Goal: Complete application form

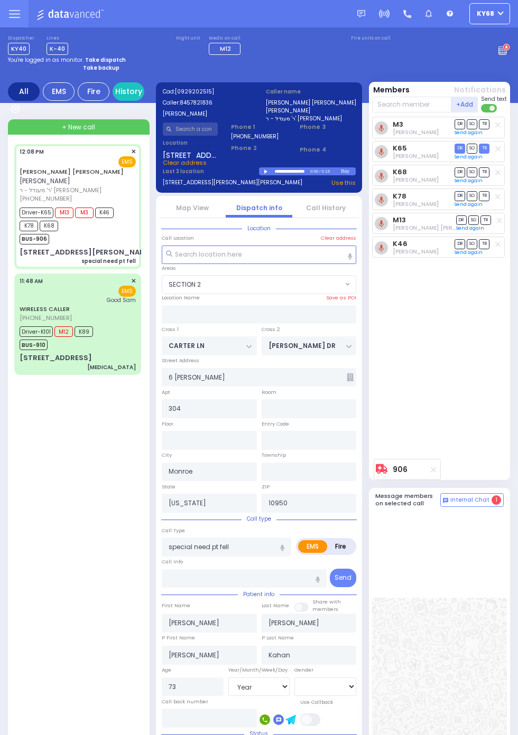
select select "SECTION 2"
select select "Year"
select select "[DEMOGRAPHIC_DATA]"
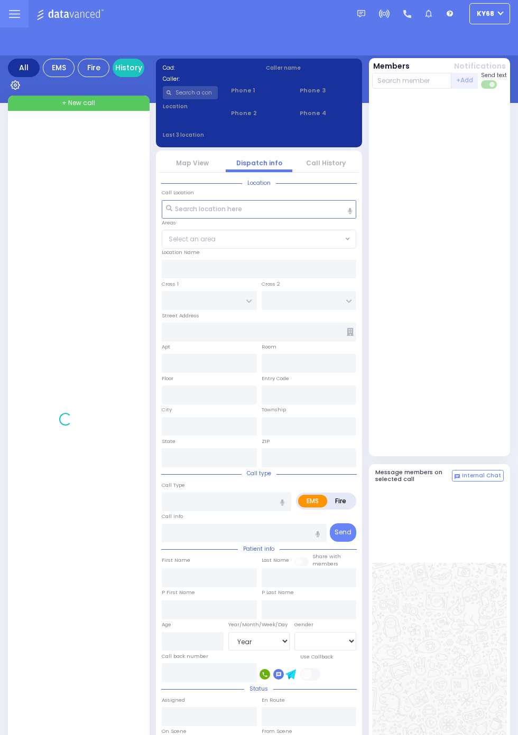
select select "Year"
select select "[DEMOGRAPHIC_DATA]"
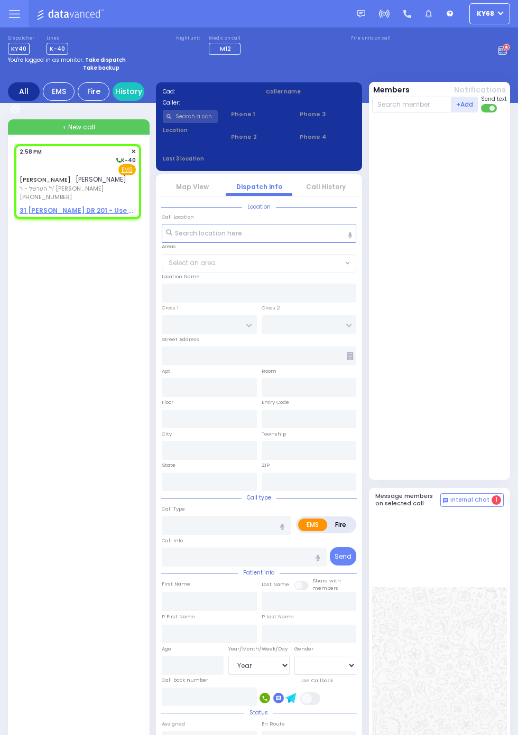
select select
radio input "true"
type input "ARON"
type input "ROLNITZKY"
select select
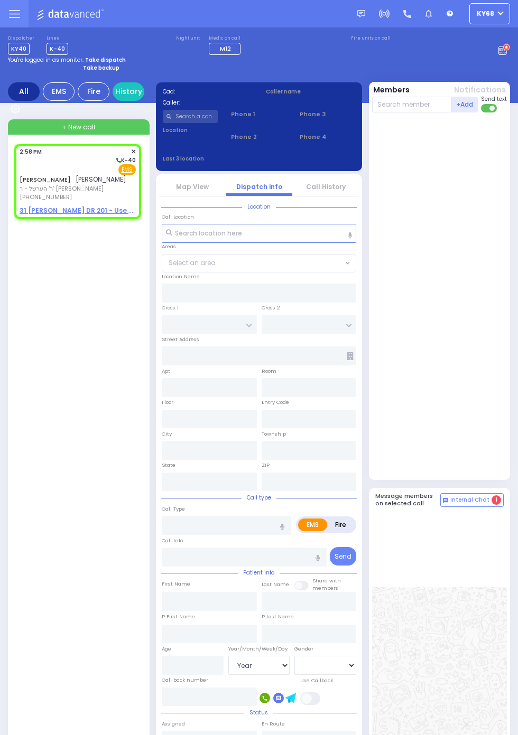
select select
type input "14:58"
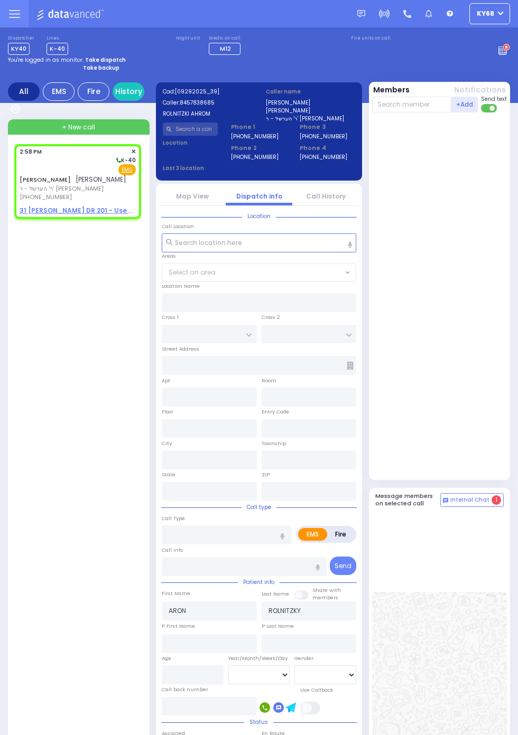
select select
radio input "true"
select select
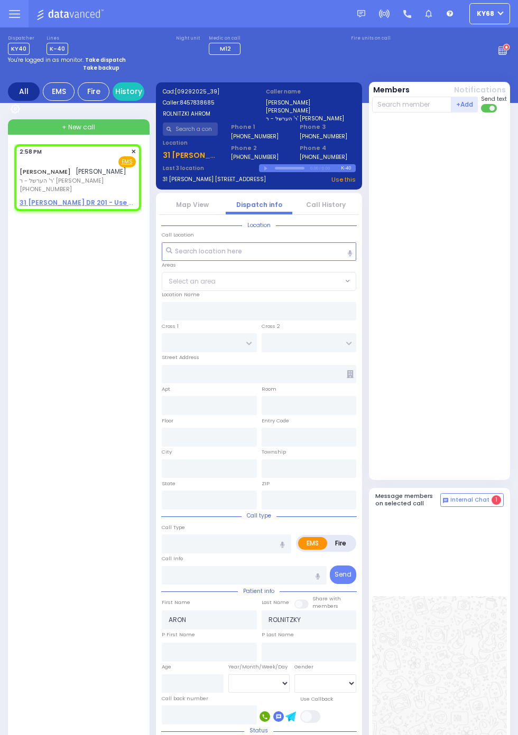
select select
radio input "true"
select select
